Goal: Transaction & Acquisition: Purchase product/service

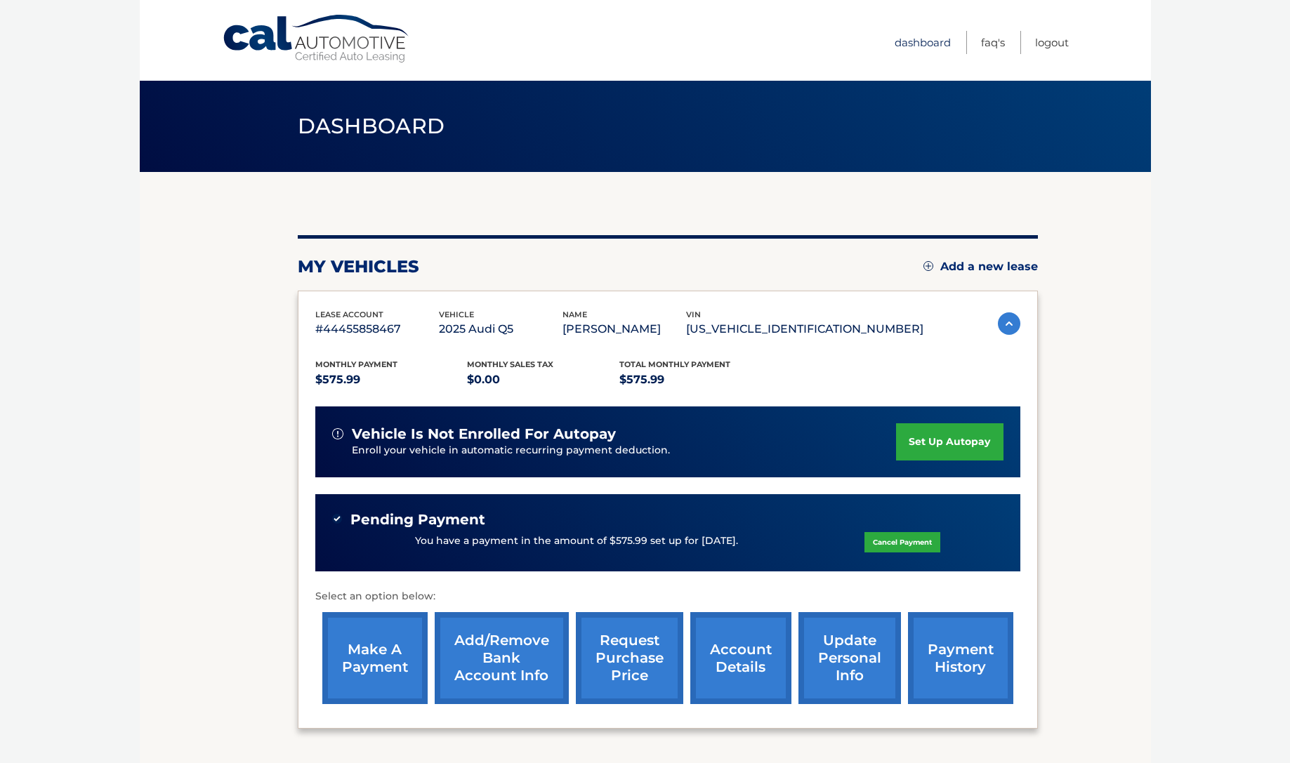
click at [929, 42] on link "Dashboard" at bounding box center [923, 42] width 56 height 23
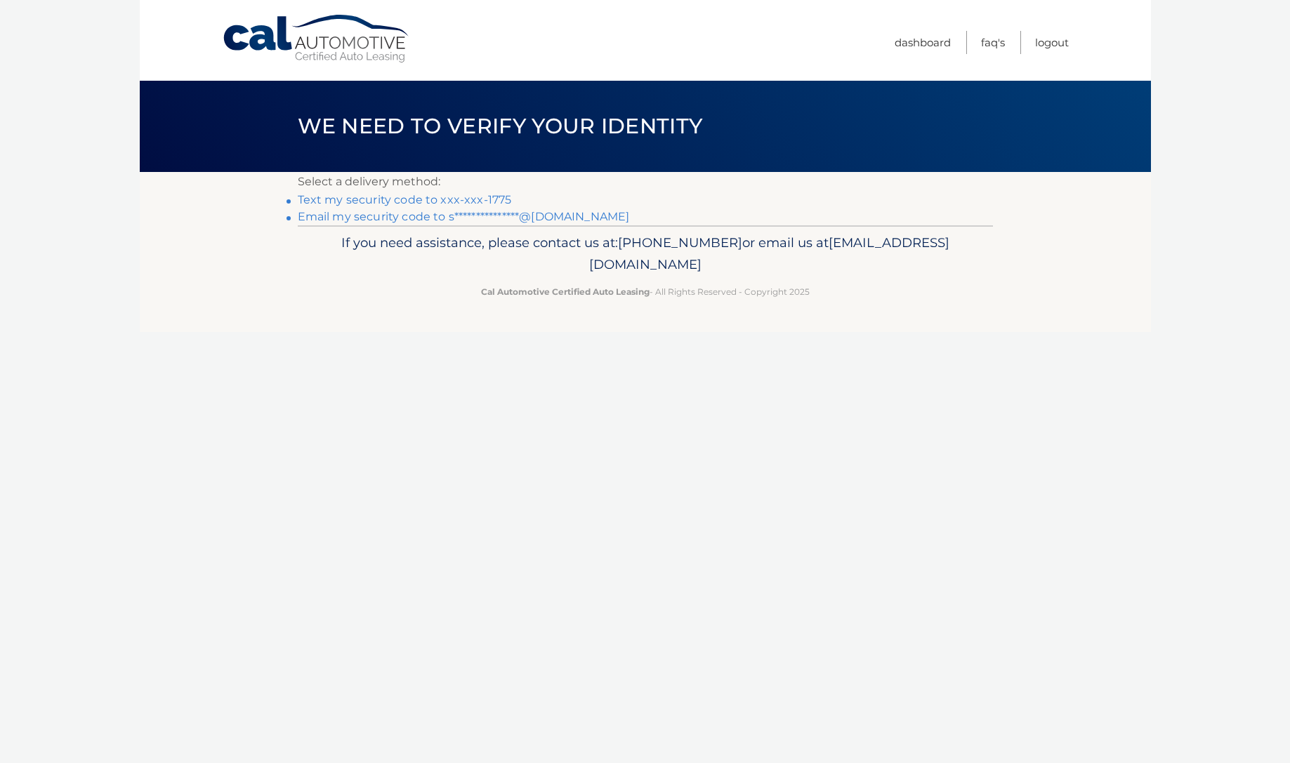
click at [461, 198] on link "Text my security code to xxx-xxx-1775" at bounding box center [405, 199] width 214 height 13
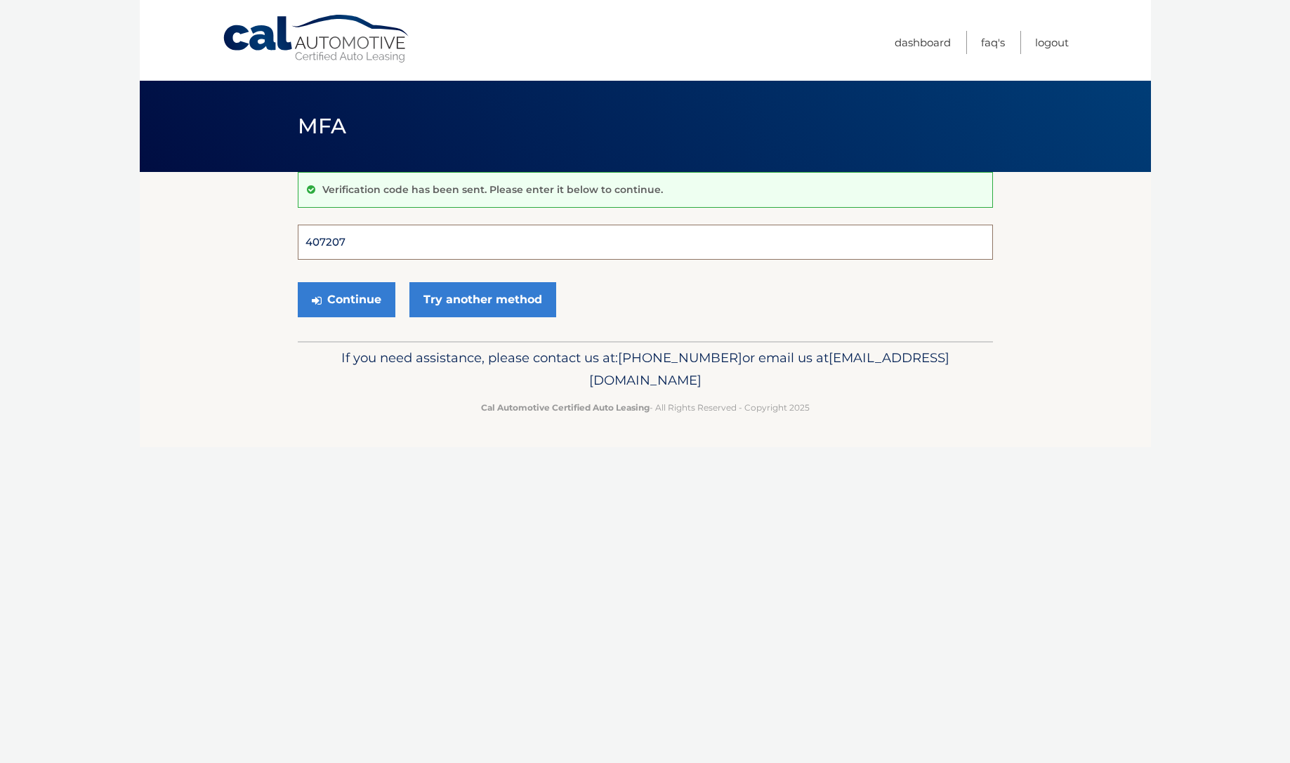
type input "407207"
click at [346, 299] on button "Continue" at bounding box center [347, 299] width 98 height 35
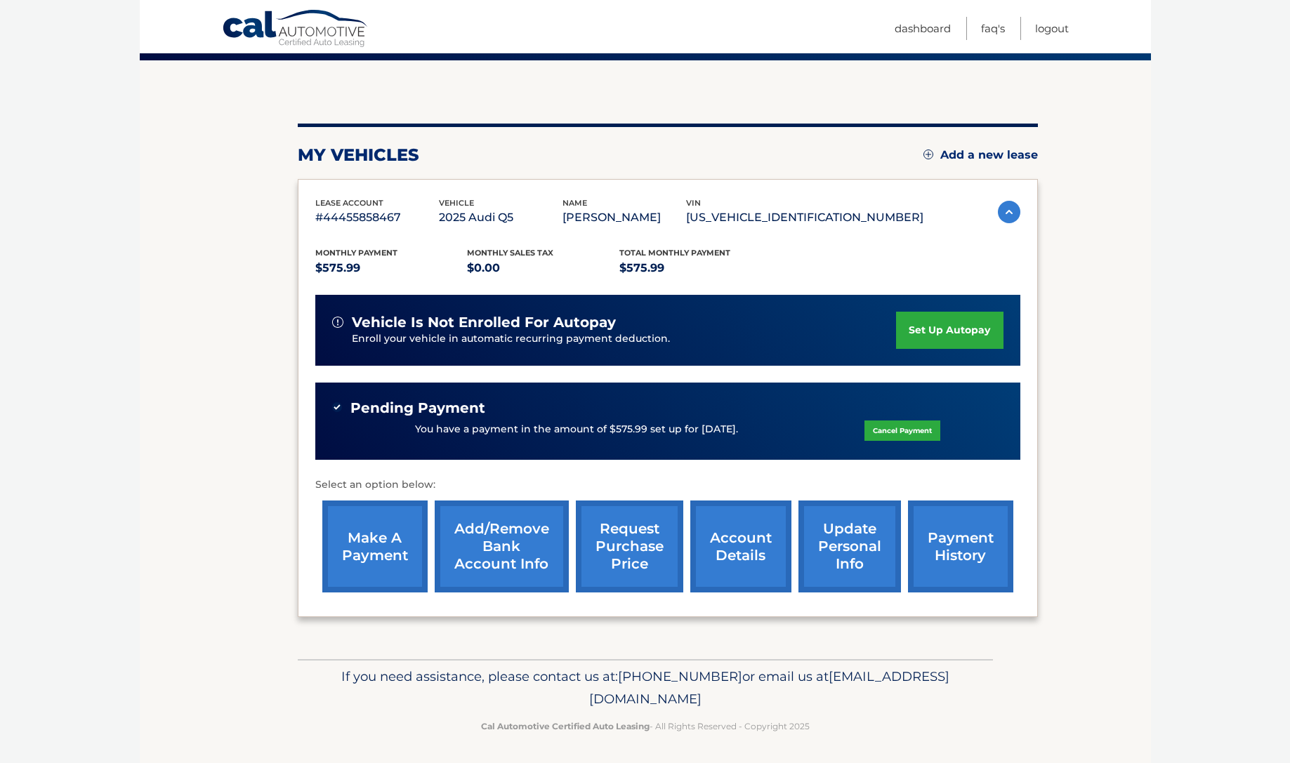
scroll to position [110, 0]
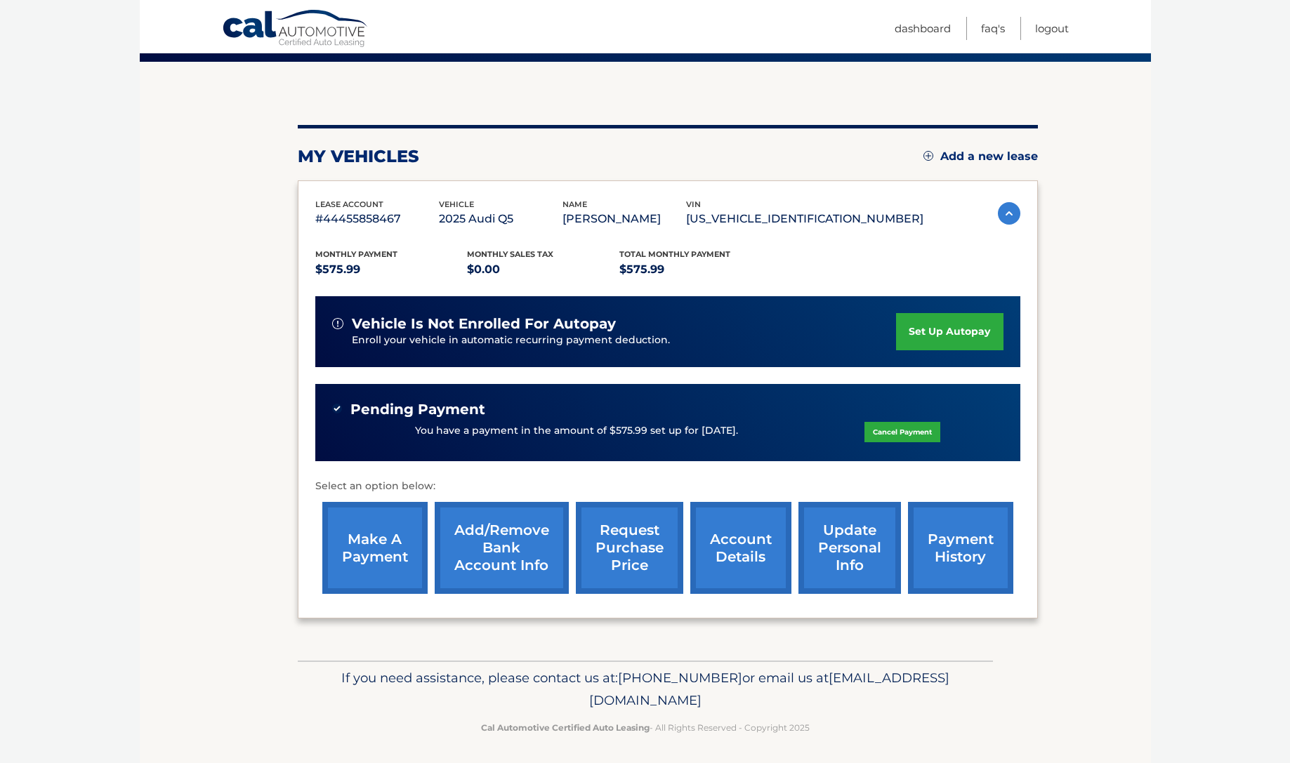
click at [376, 551] on link "make a payment" at bounding box center [374, 548] width 105 height 92
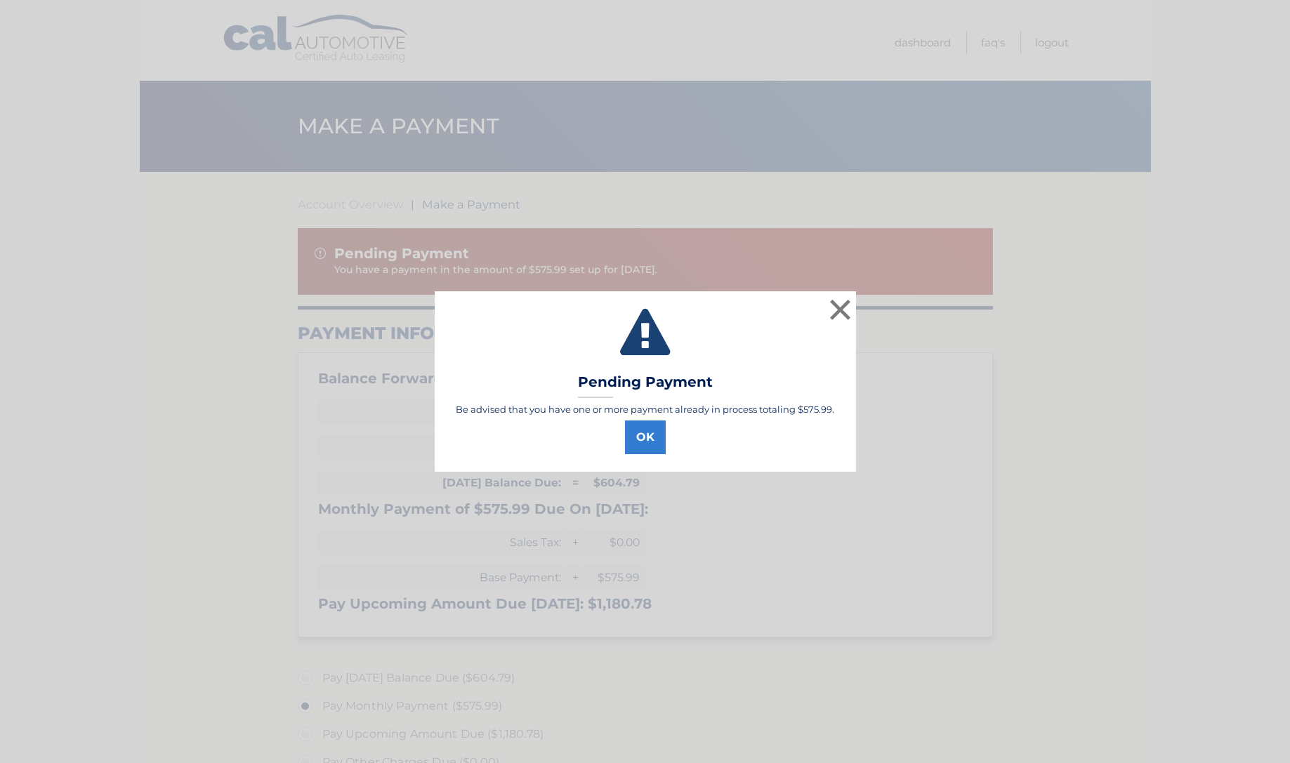
select select "MjMzNjg3OGQtYTExNS00NTlhLTkyOTEtMTFjZjMxNDI4ZmFj"
click at [643, 445] on button "OK" at bounding box center [645, 438] width 41 height 34
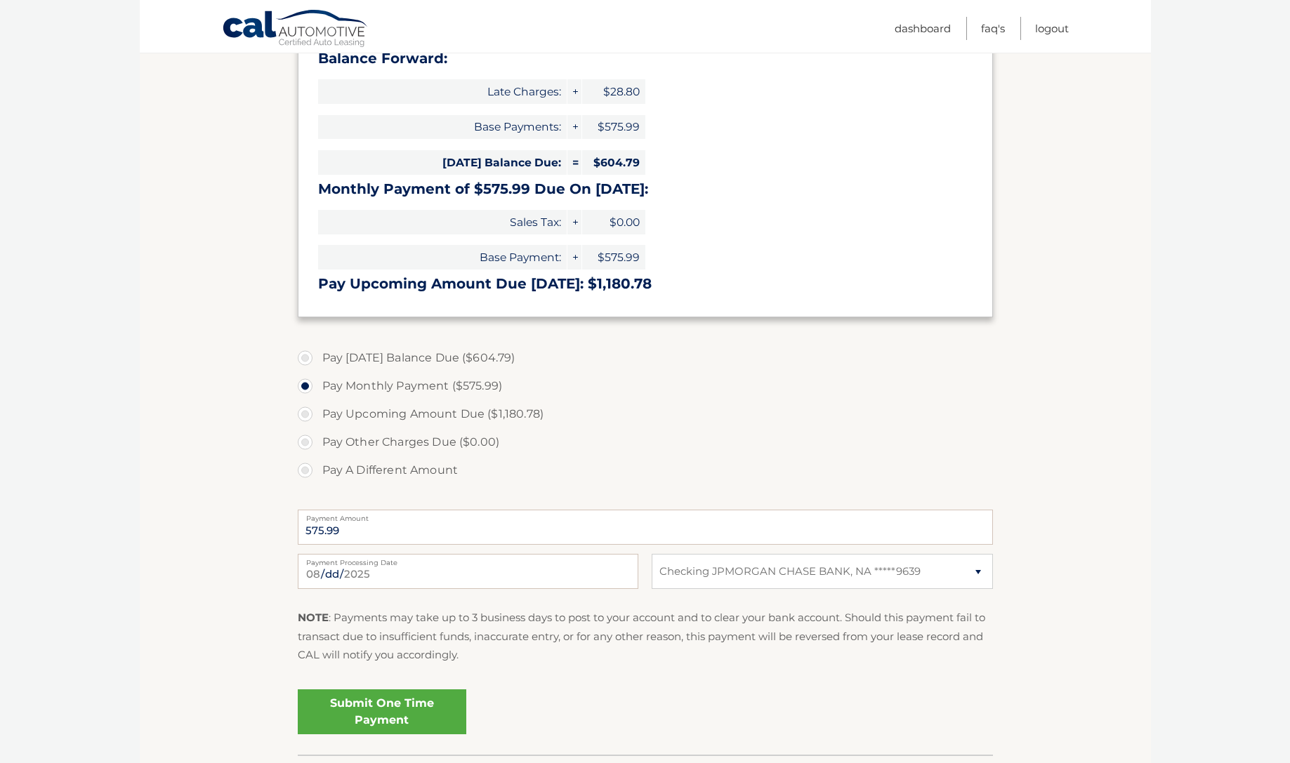
scroll to position [317, 0]
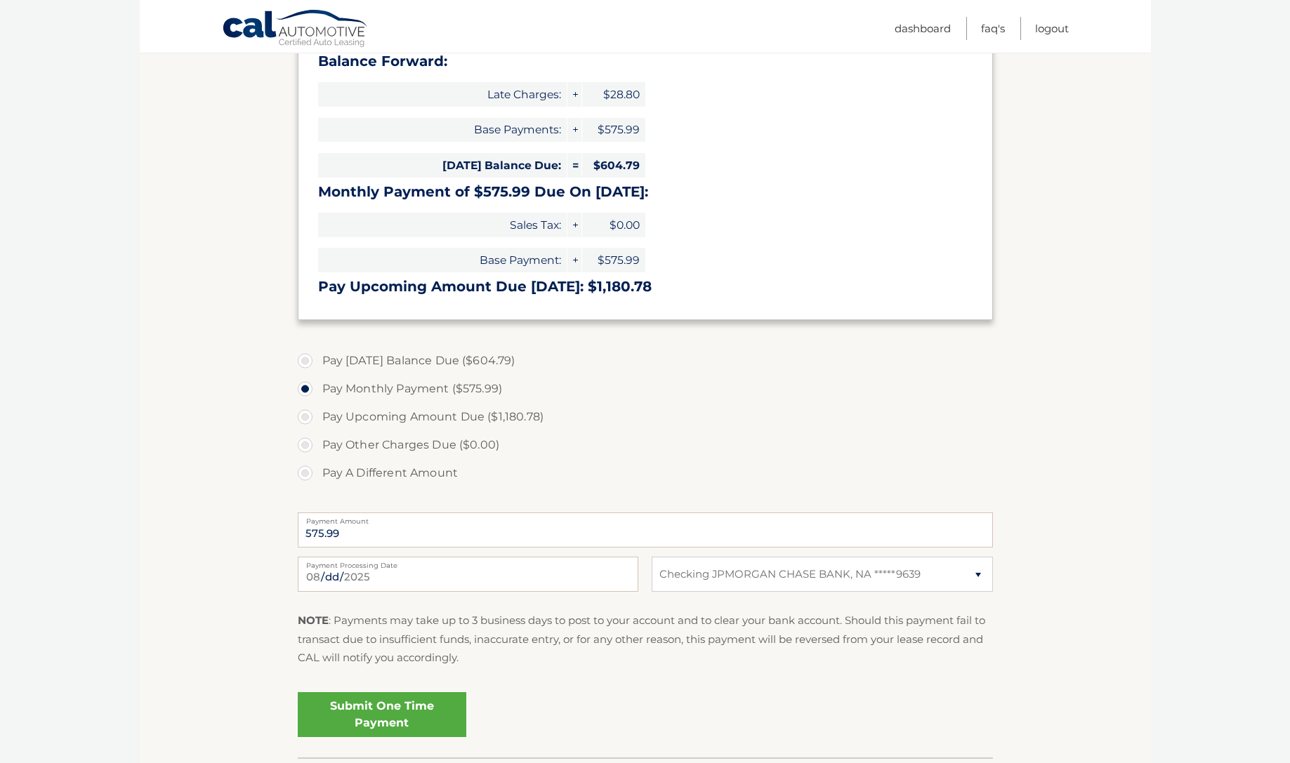
click at [416, 472] on label "Pay A Different Amount" at bounding box center [645, 473] width 695 height 28
click at [317, 472] on input "Pay A Different Amount" at bounding box center [310, 470] width 14 height 22
radio input "true"
click at [403, 471] on label "Pay A Different Amount" at bounding box center [645, 473] width 695 height 28
click at [317, 471] on input "Pay A Different Amount" at bounding box center [310, 470] width 14 height 22
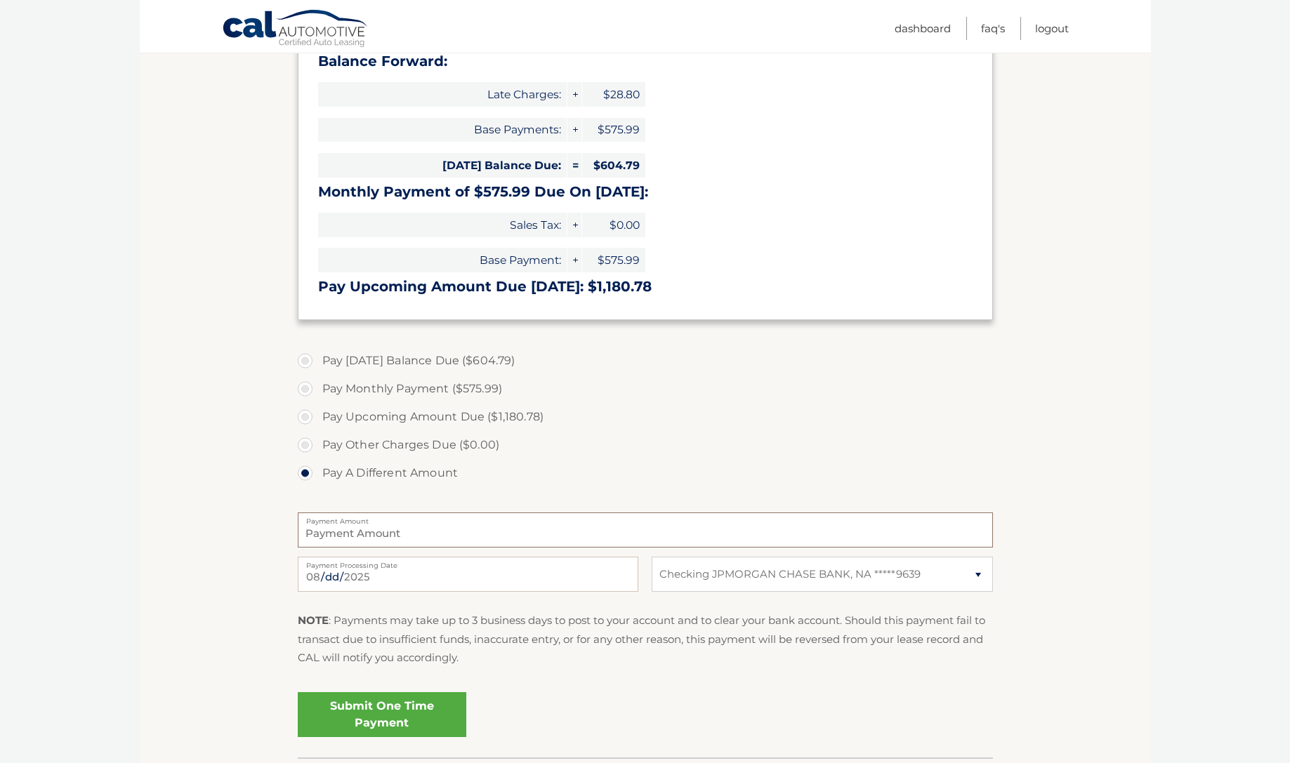
click at [403, 526] on input "Payment Amount" at bounding box center [645, 530] width 695 height 35
type input "287.99"
click at [376, 572] on input "2025-08-31" at bounding box center [468, 574] width 341 height 35
click at [315, 577] on input "2025-08-29" at bounding box center [468, 574] width 341 height 35
type input "2025-09-18"
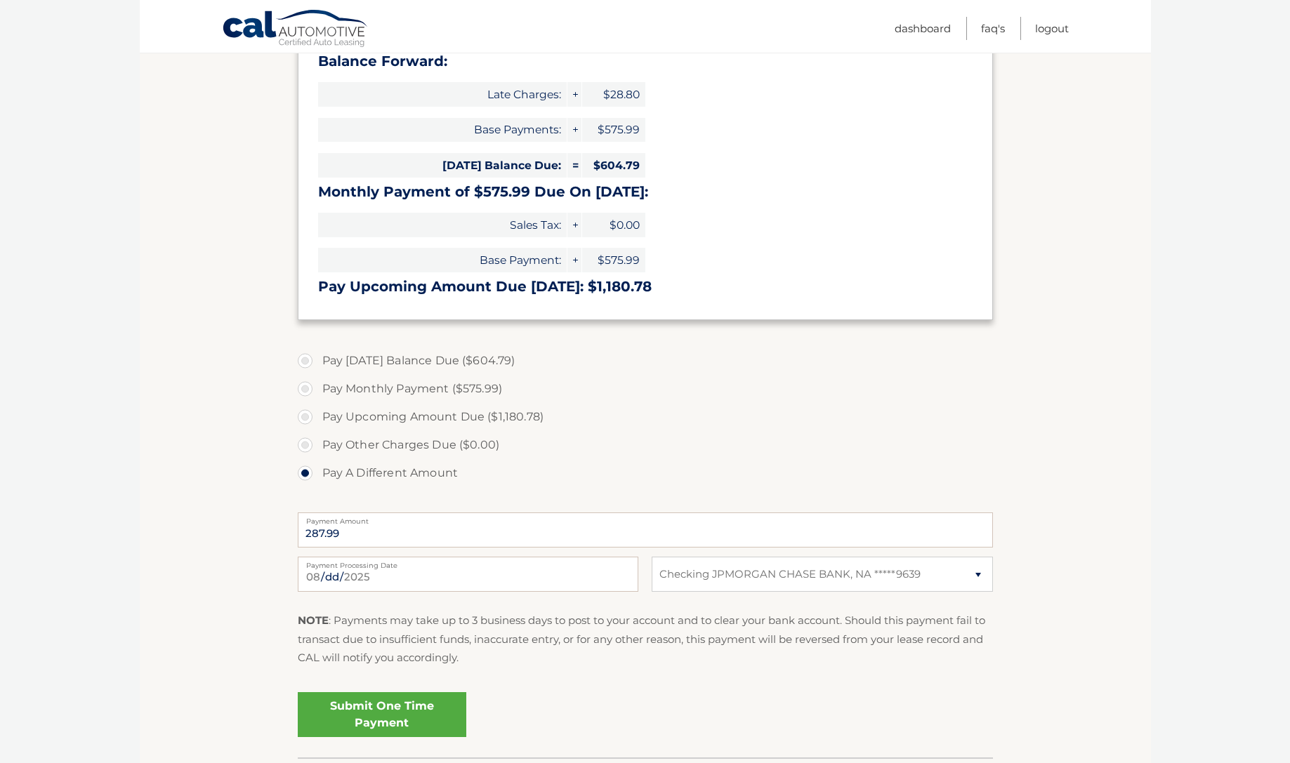
click at [617, 482] on label "Pay A Different Amount" at bounding box center [645, 473] width 695 height 28
click at [317, 482] on input "Pay A Different Amount" at bounding box center [310, 470] width 14 height 22
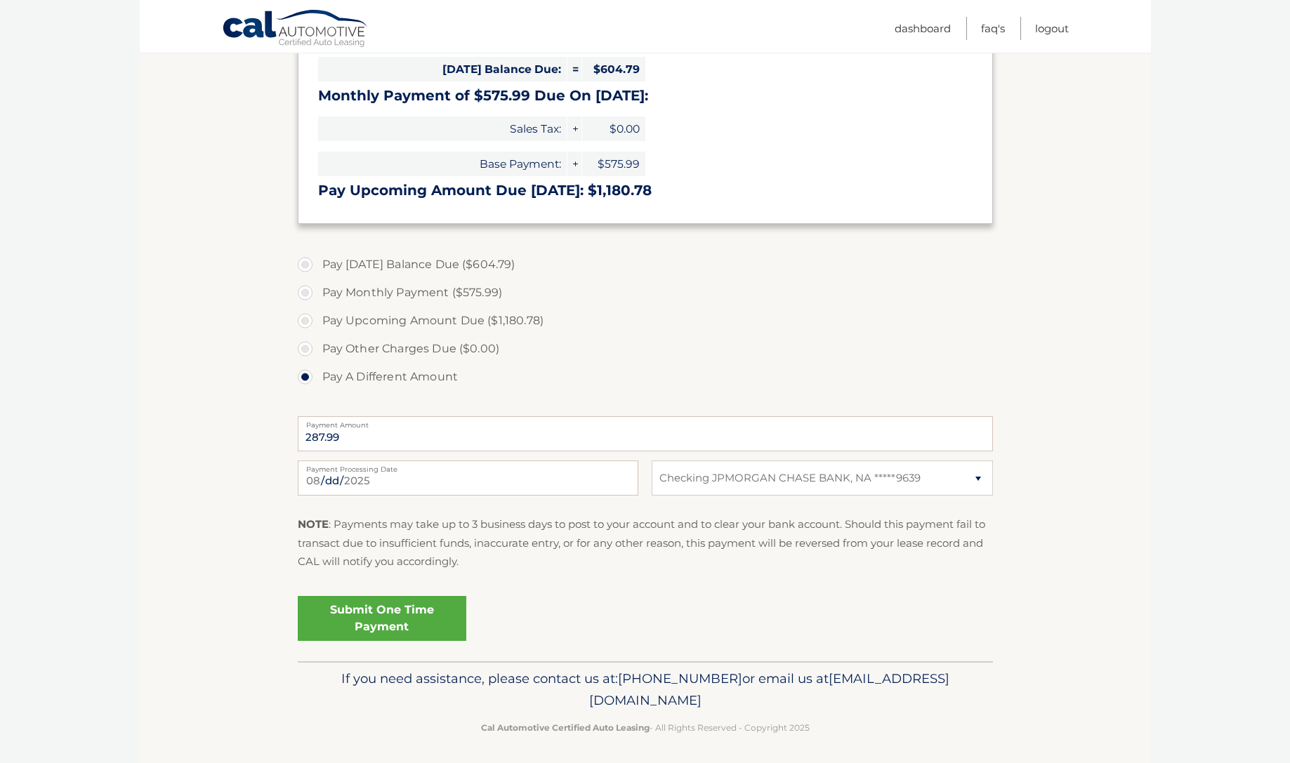
scroll to position [413, 0]
click at [373, 612] on link "Submit One Time Payment" at bounding box center [382, 619] width 169 height 45
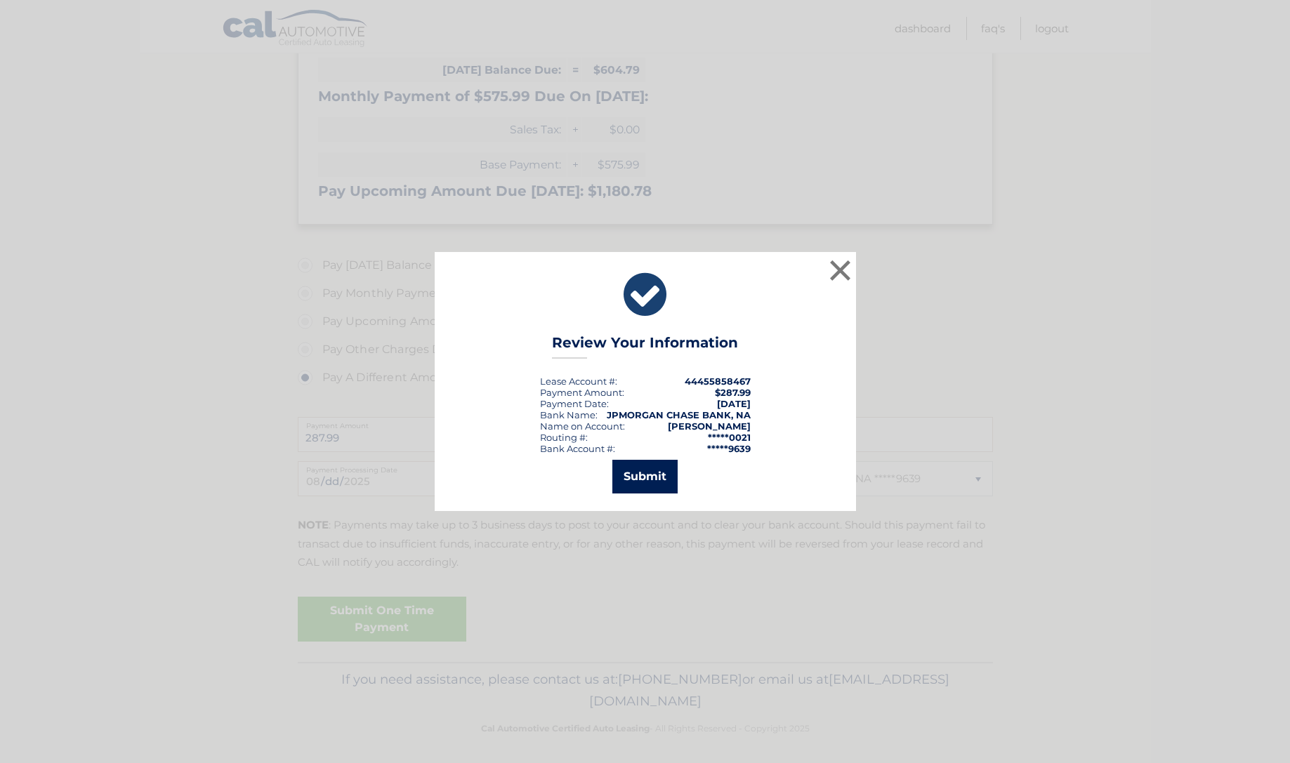
click at [637, 478] on button "Submit" at bounding box center [644, 477] width 65 height 34
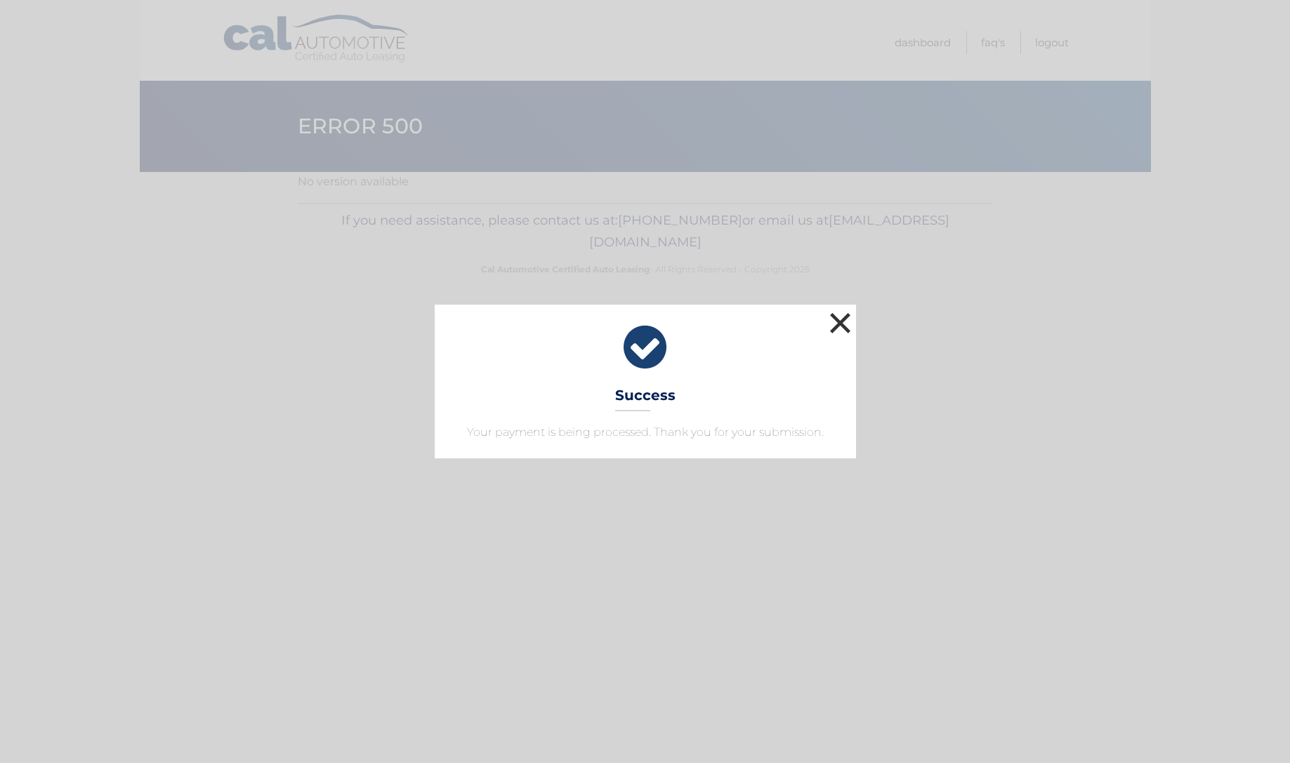
click at [839, 321] on button "×" at bounding box center [841, 323] width 28 height 28
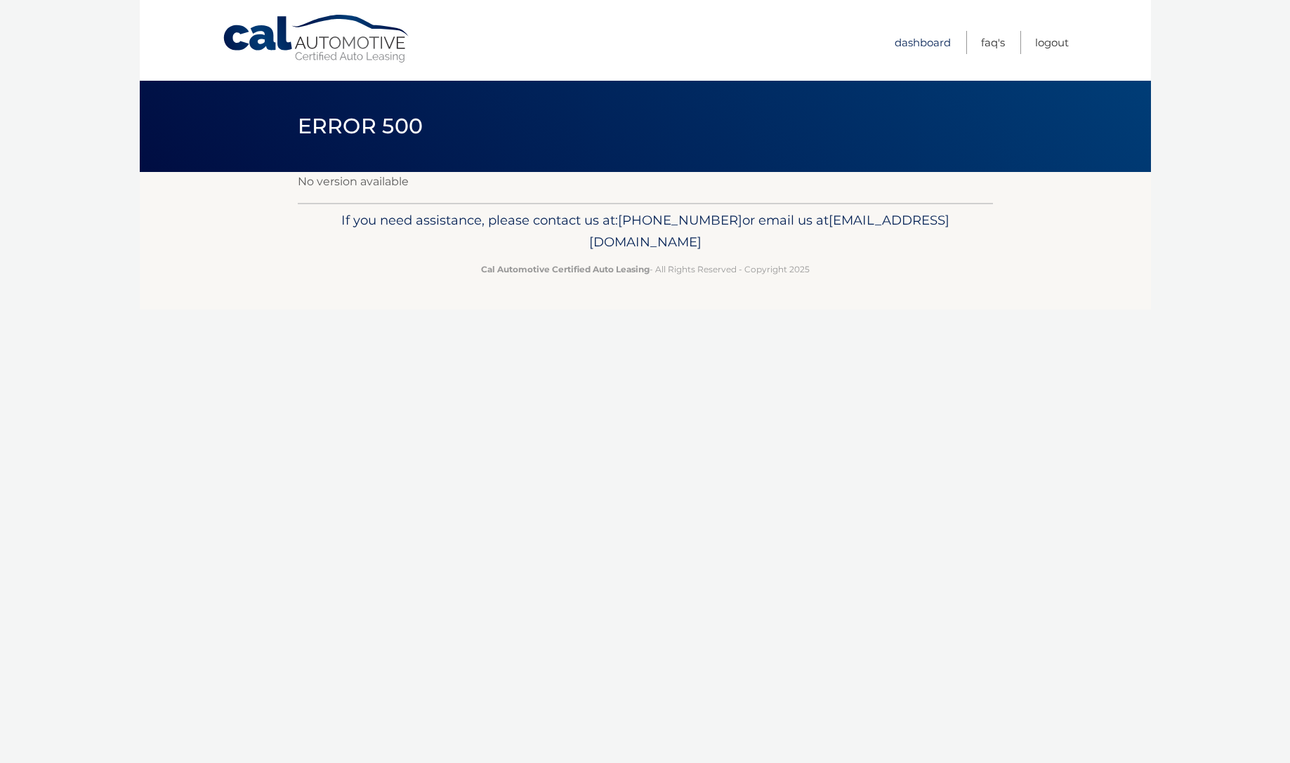
click at [915, 42] on link "Dashboard" at bounding box center [923, 42] width 56 height 23
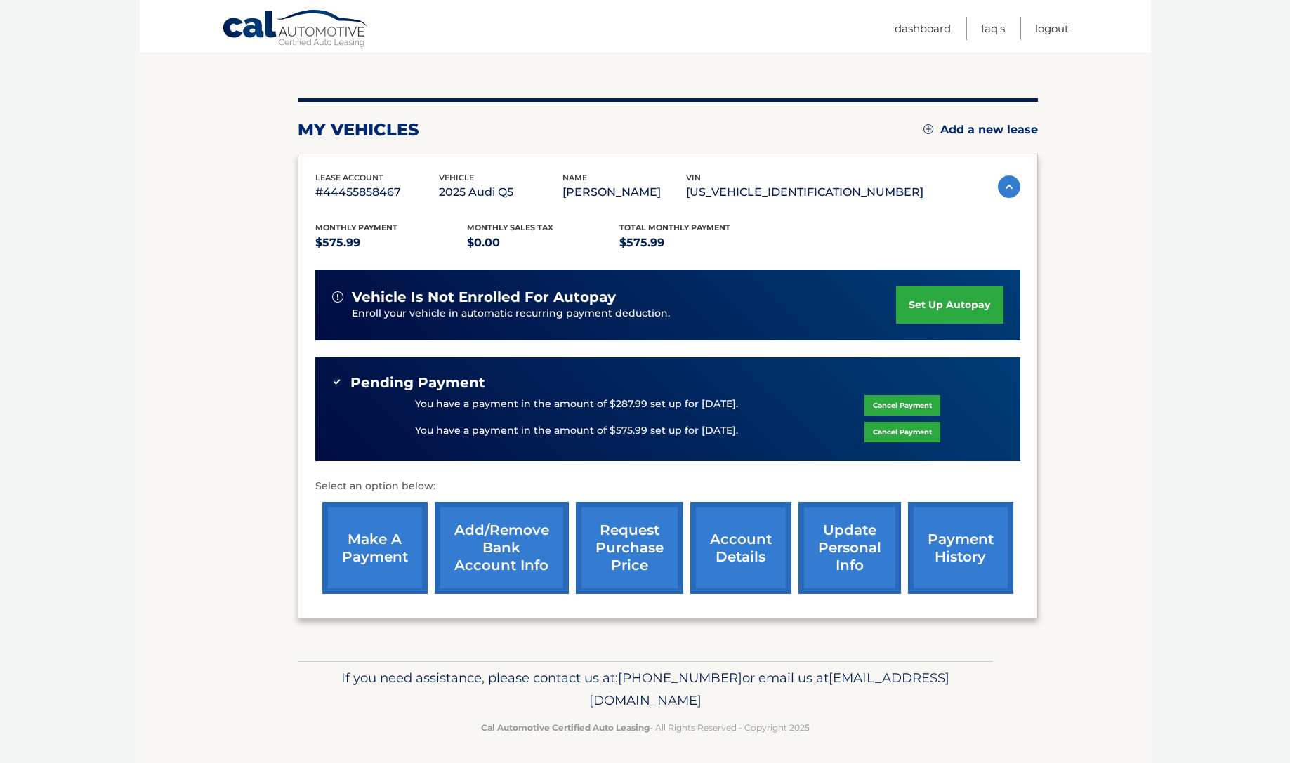
scroll to position [136, 0]
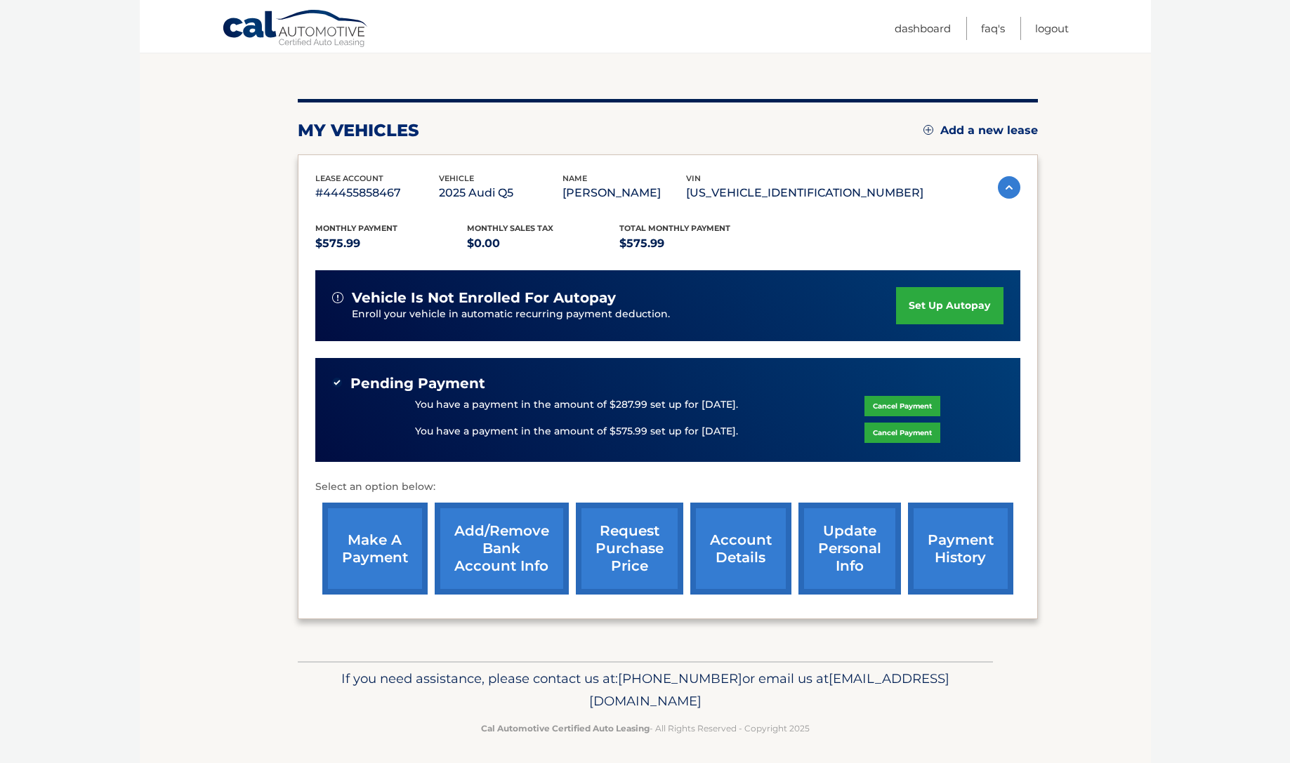
click at [378, 547] on link "make a payment" at bounding box center [374, 549] width 105 height 92
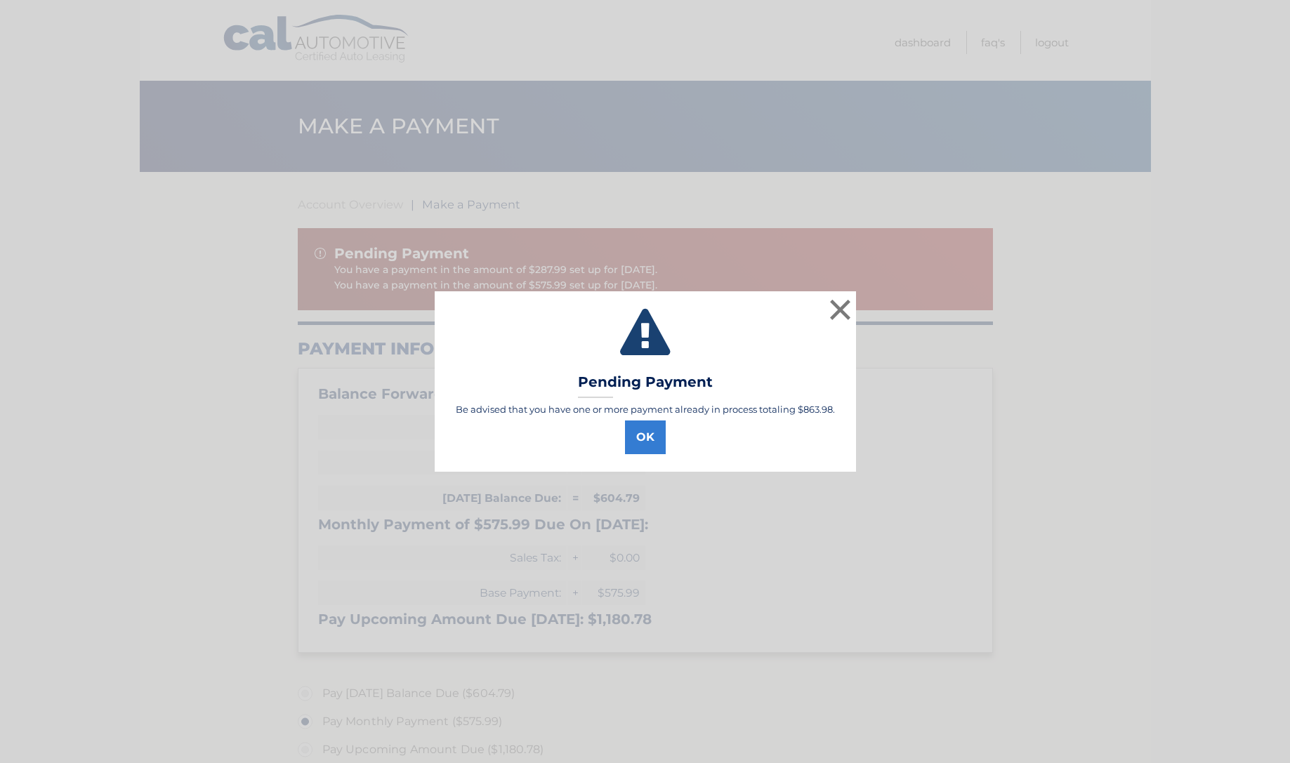
select select "MjMzNjg3OGQtYTExNS00NTlhLTkyOTEtMTFjZjMxNDI4ZmFj"
click at [643, 440] on button "OK" at bounding box center [645, 438] width 41 height 34
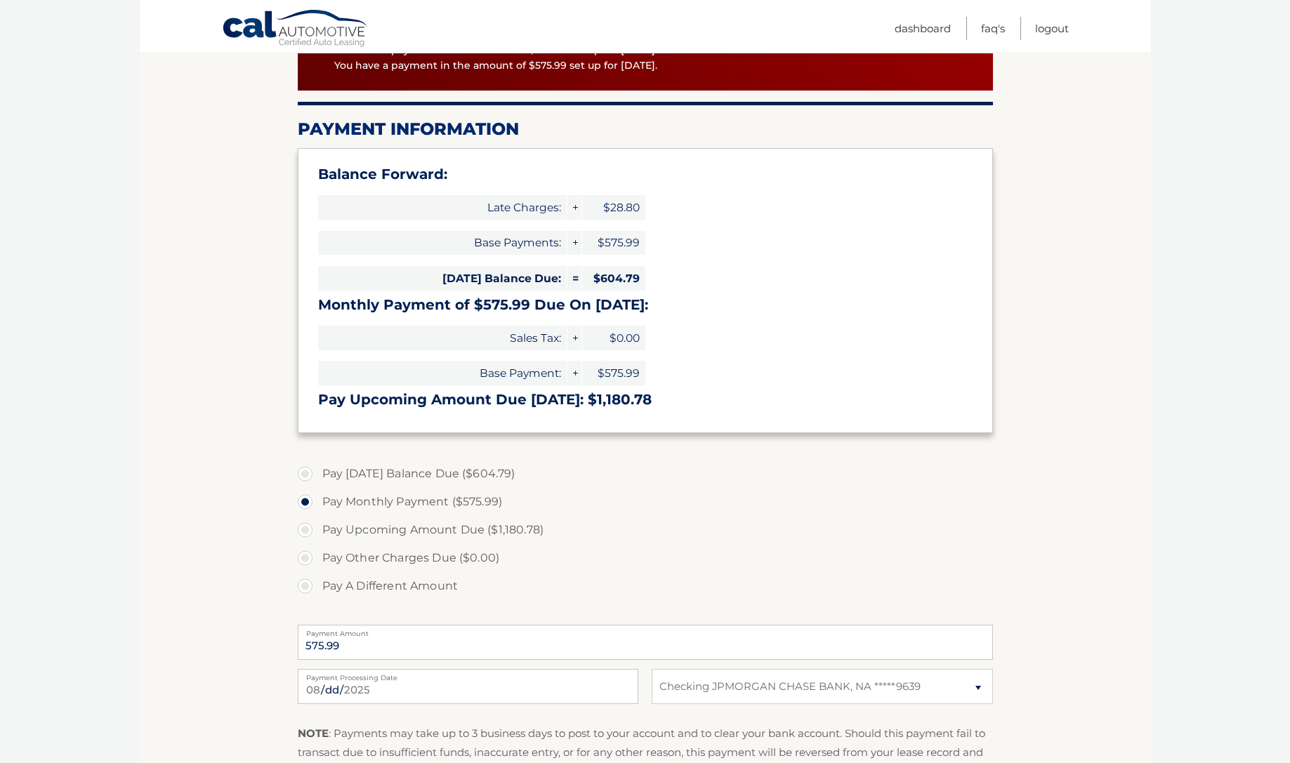
scroll to position [221, 0]
click at [381, 572] on label "Pay A Different Amount" at bounding box center [645, 585] width 695 height 28
click at [317, 572] on input "Pay A Different Amount" at bounding box center [310, 582] width 14 height 22
radio input "true"
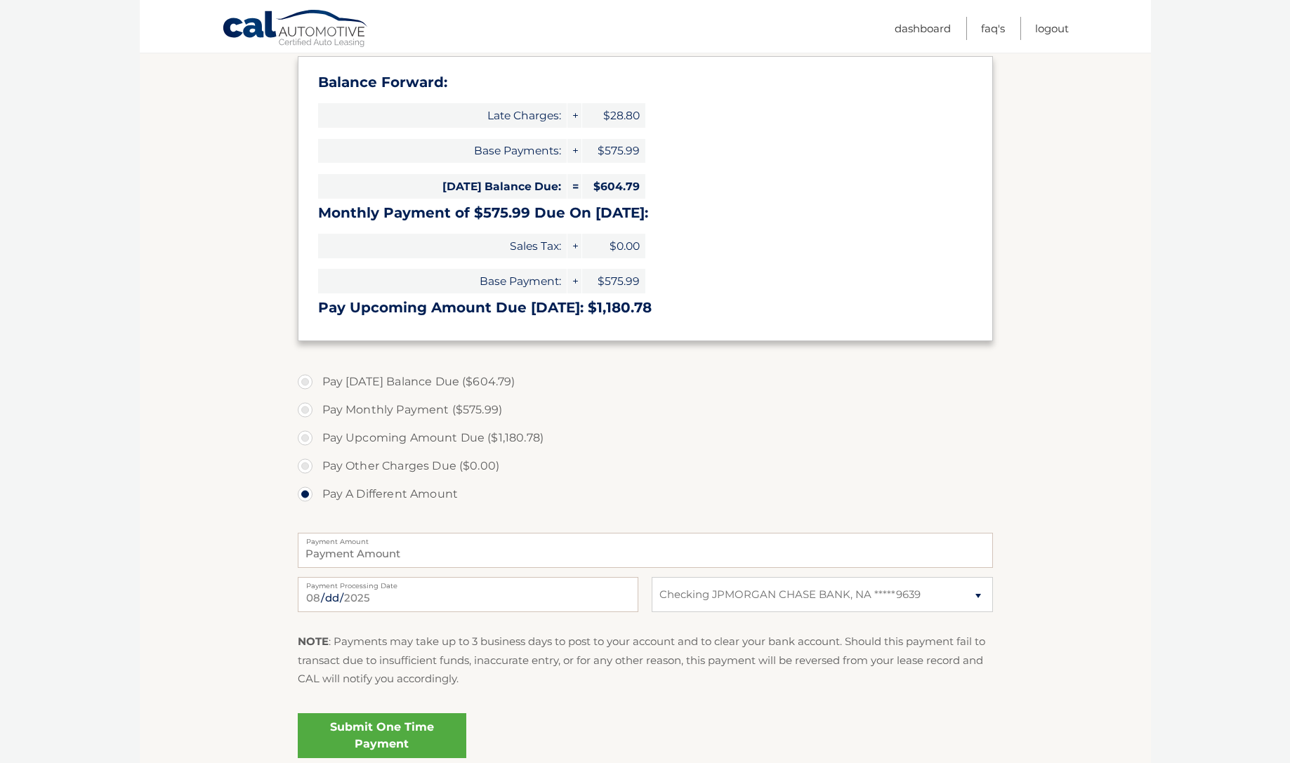
scroll to position [345, 0]
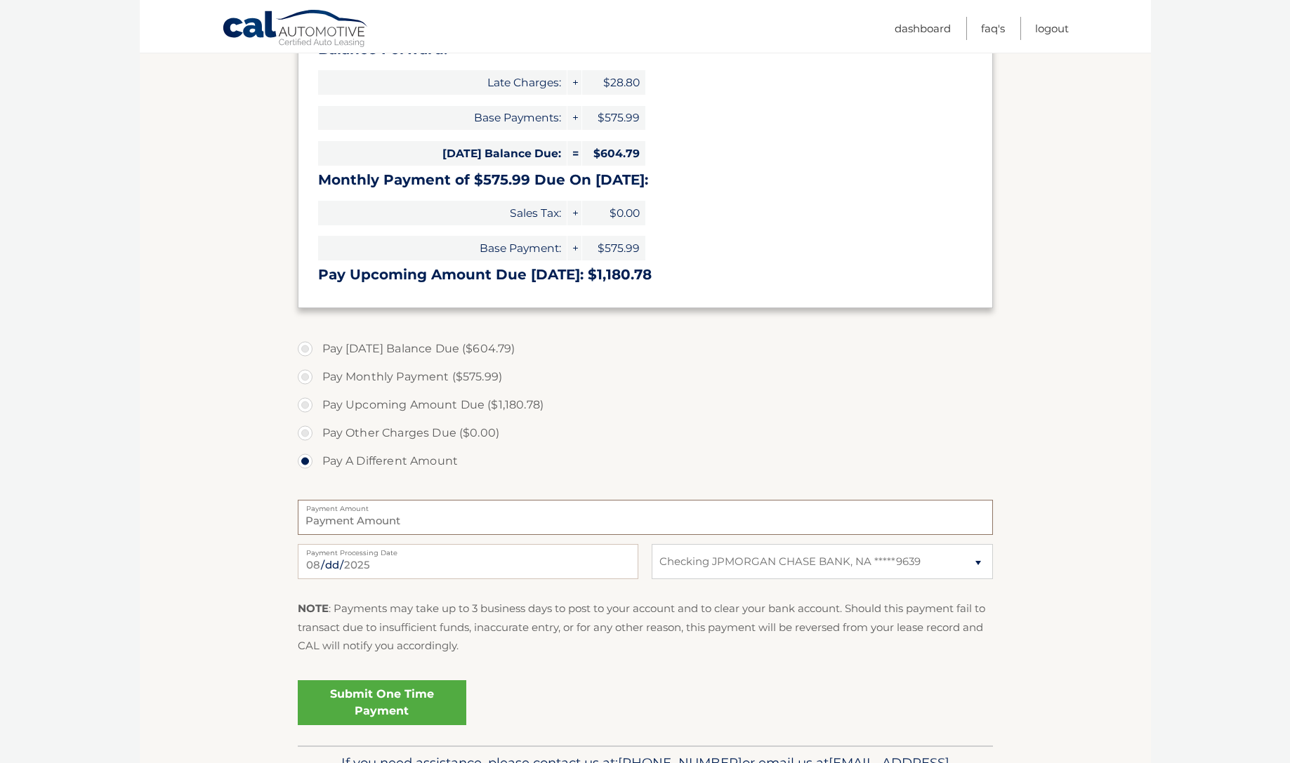
click at [431, 518] on input "Payment Amount" at bounding box center [645, 517] width 695 height 35
type input "316.80"
click at [345, 565] on input "2025-08-31" at bounding box center [468, 561] width 341 height 35
click at [306, 563] on input "2025-08-31" at bounding box center [468, 561] width 341 height 35
type input "2025-10-02"
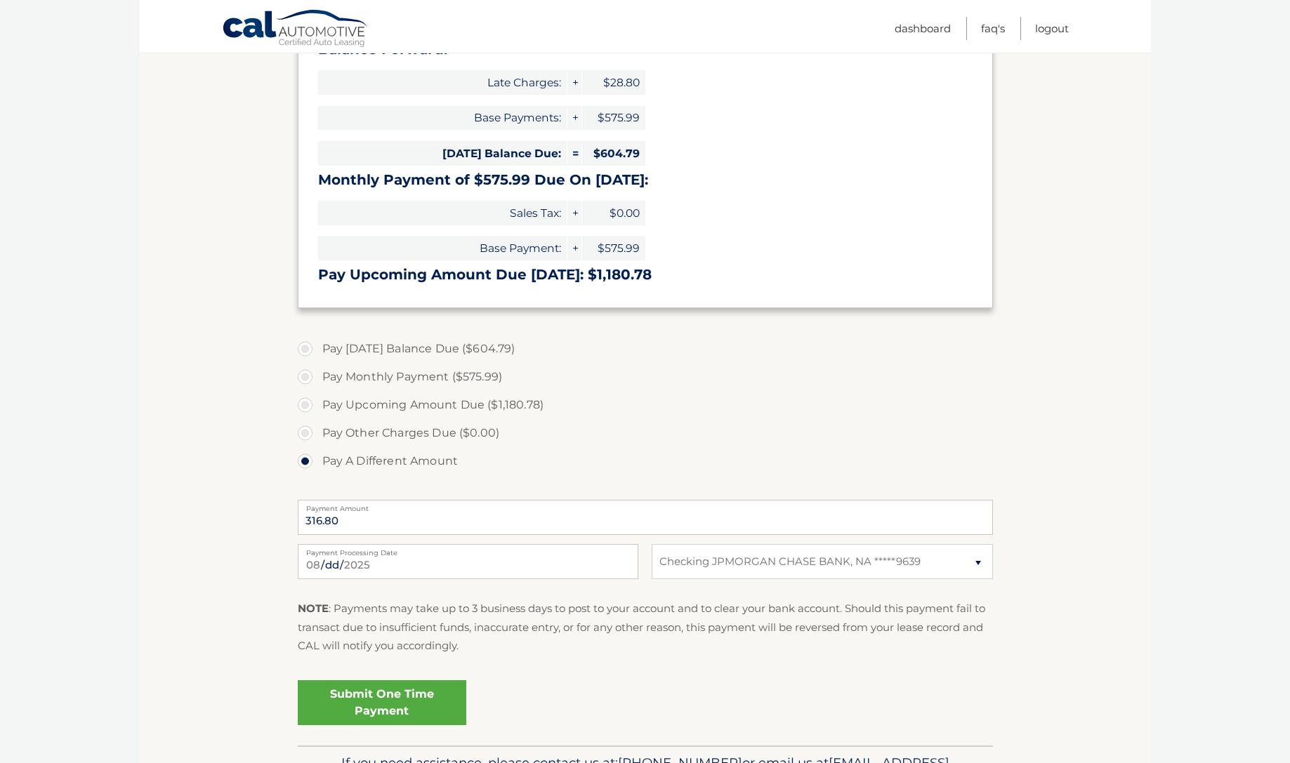
click at [505, 447] on label "Pay A Different Amount" at bounding box center [645, 461] width 695 height 28
click at [317, 447] on input "Pay A Different Amount" at bounding box center [310, 458] width 14 height 22
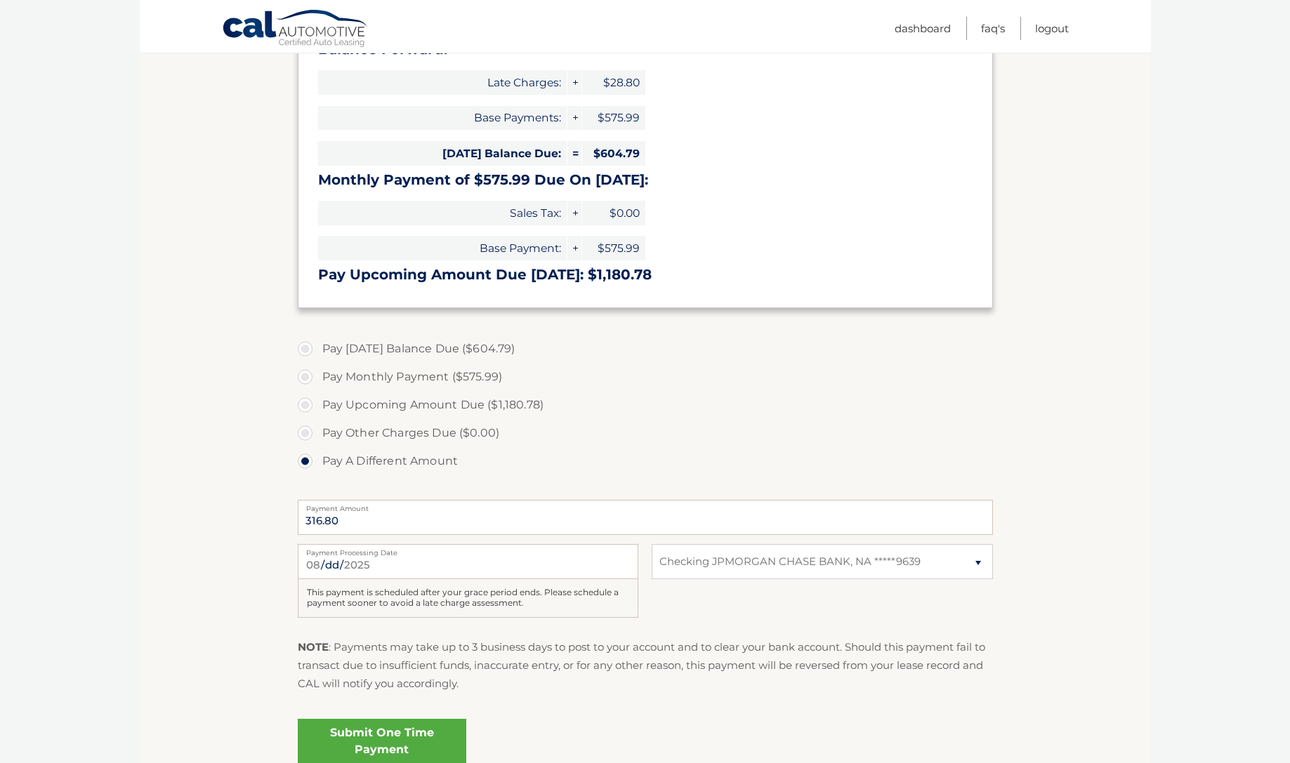
click at [387, 733] on link "Submit One Time Payment" at bounding box center [382, 741] width 169 height 45
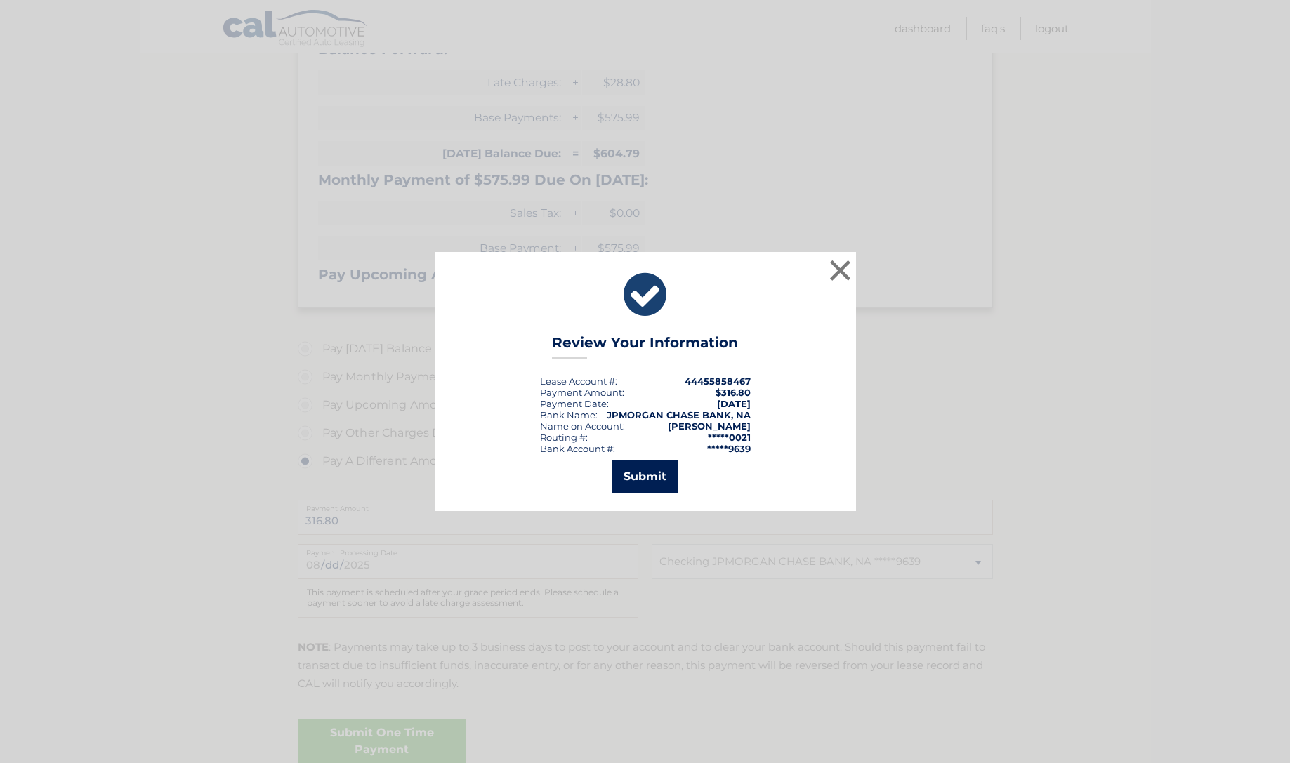
click at [638, 479] on button "Submit" at bounding box center [644, 477] width 65 height 34
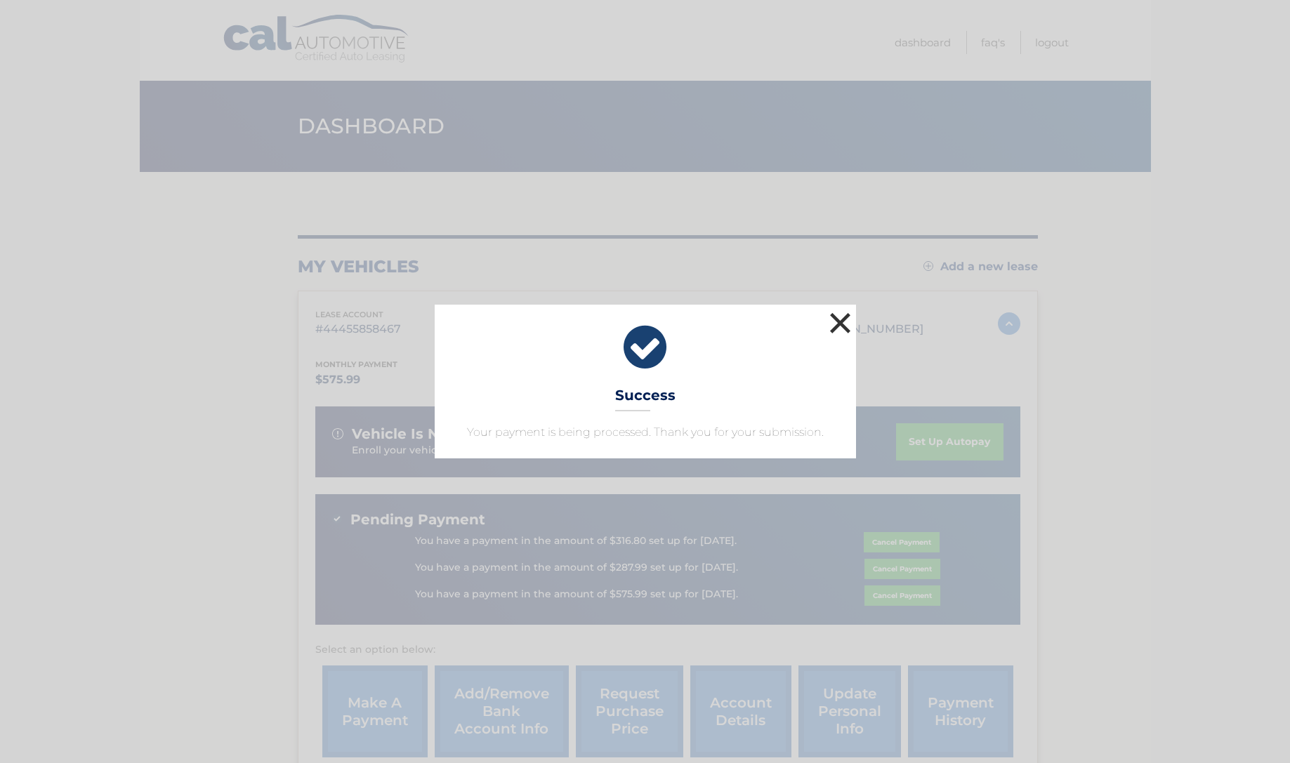
click at [839, 322] on button "×" at bounding box center [841, 323] width 28 height 28
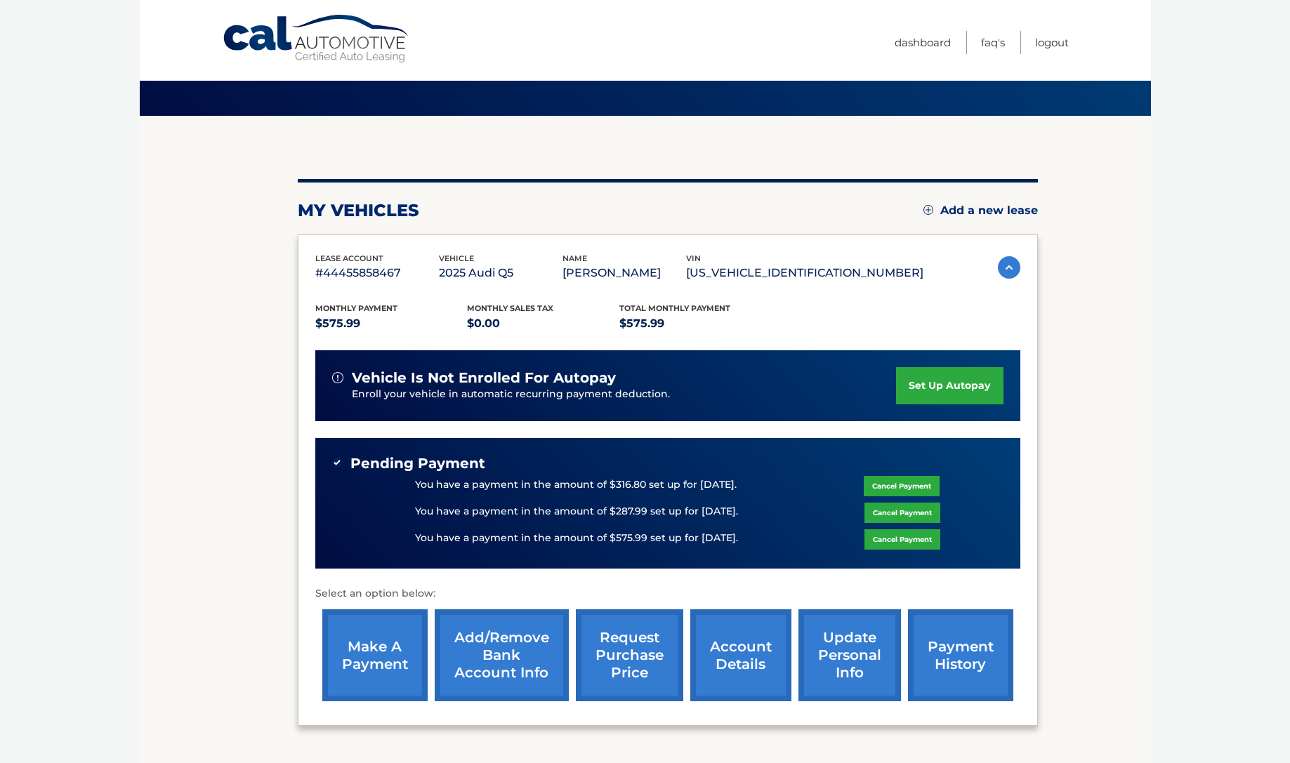
scroll to position [117, 0]
